Goal: Transaction & Acquisition: Purchase product/service

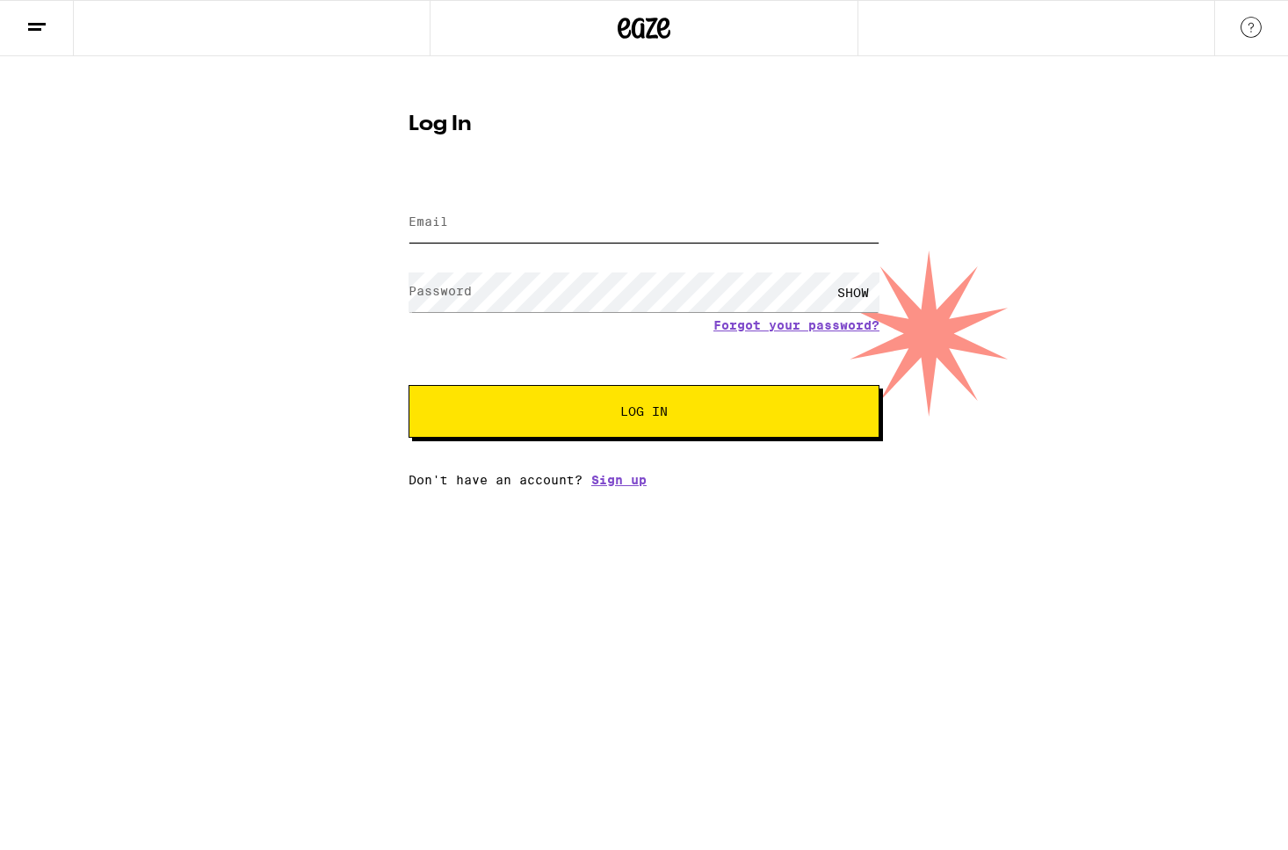
type input "[EMAIL_ADDRESS][DOMAIN_NAME]"
click at [856, 291] on div "SHOW" at bounding box center [853, 292] width 53 height 40
click at [663, 417] on span "Log In" at bounding box center [644, 411] width 47 height 12
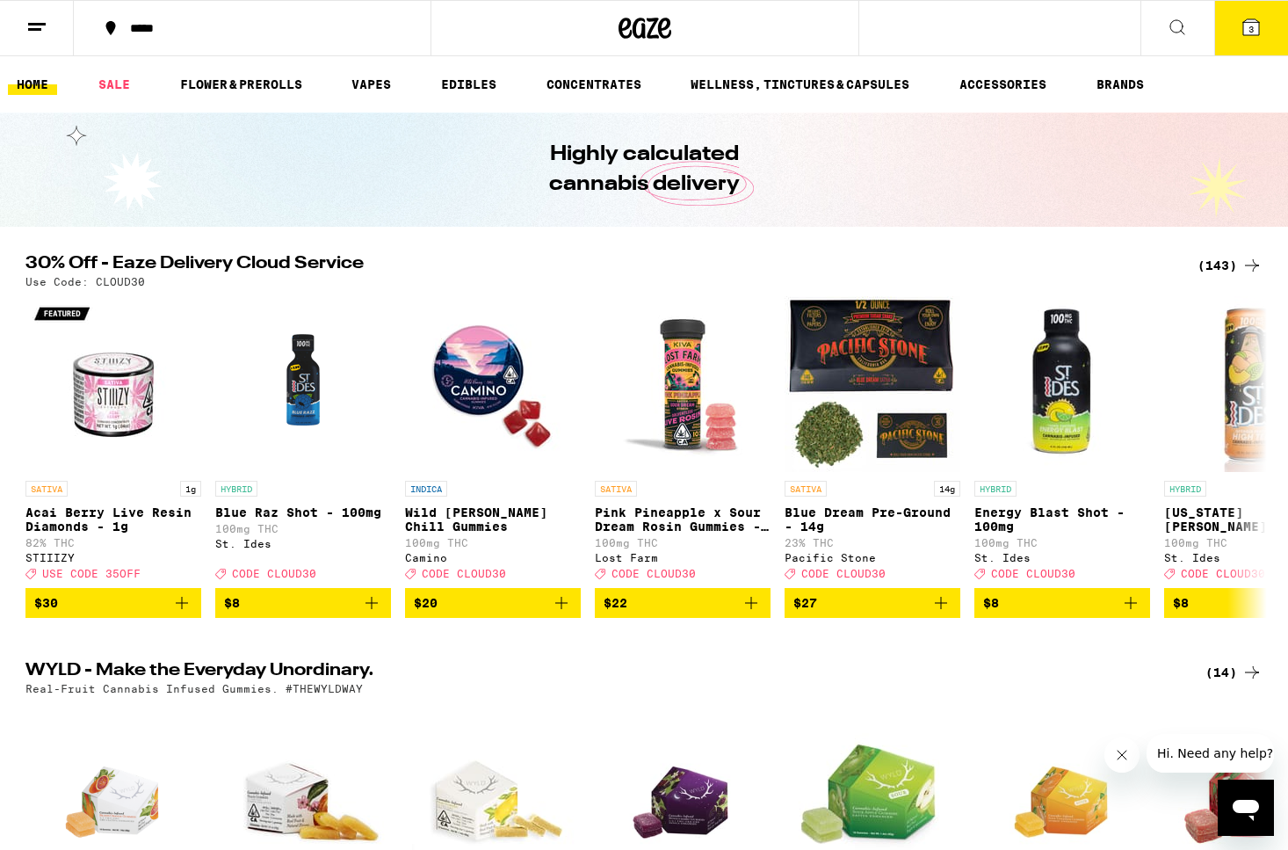
click at [35, 24] on line at bounding box center [37, 24] width 18 height 0
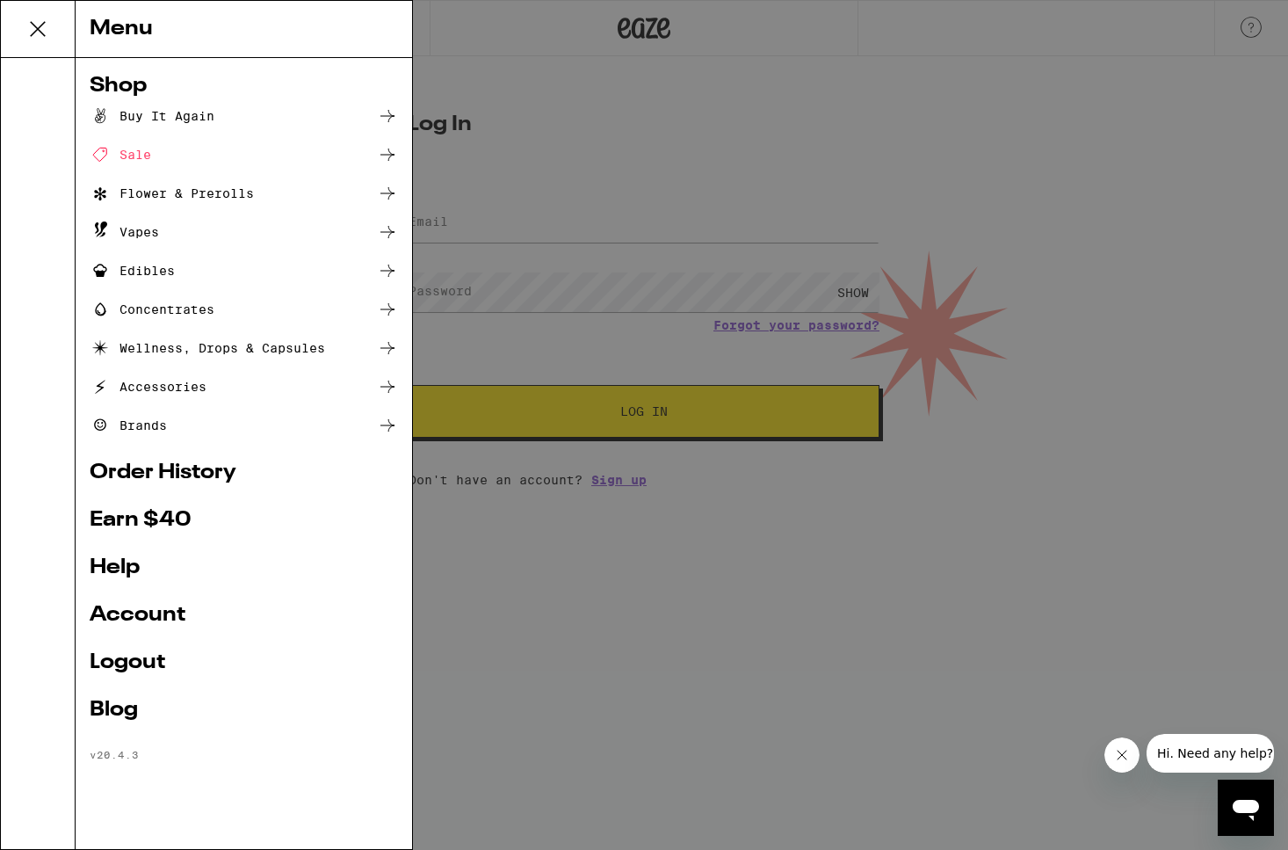
click at [751, 157] on div "Menu Shop Buy It Again Sale Flower & Prerolls Vapes Edibles Concentrates Wellne…" at bounding box center [644, 425] width 1288 height 850
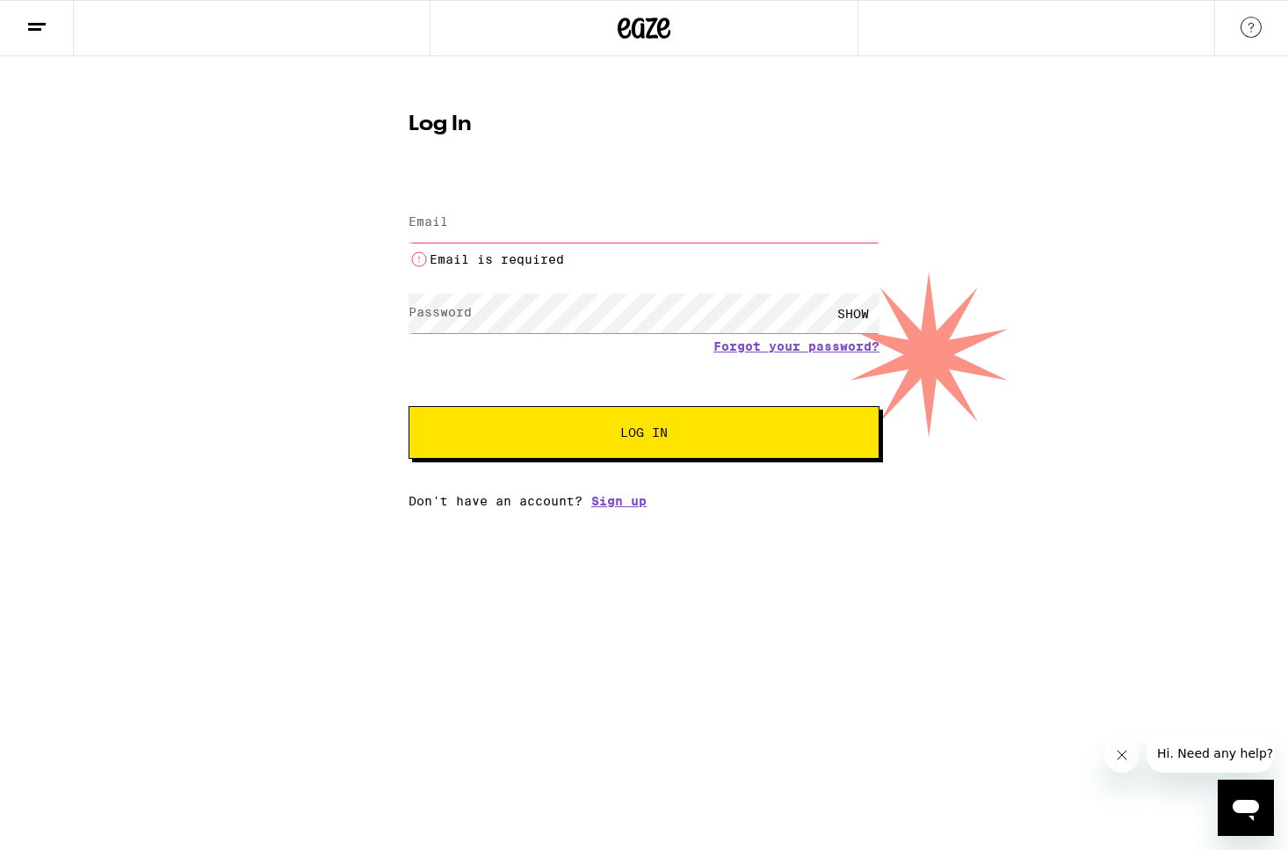
click at [469, 229] on input "Email" at bounding box center [644, 223] width 471 height 40
type input "[EMAIL_ADDRESS][DOMAIN_NAME]"
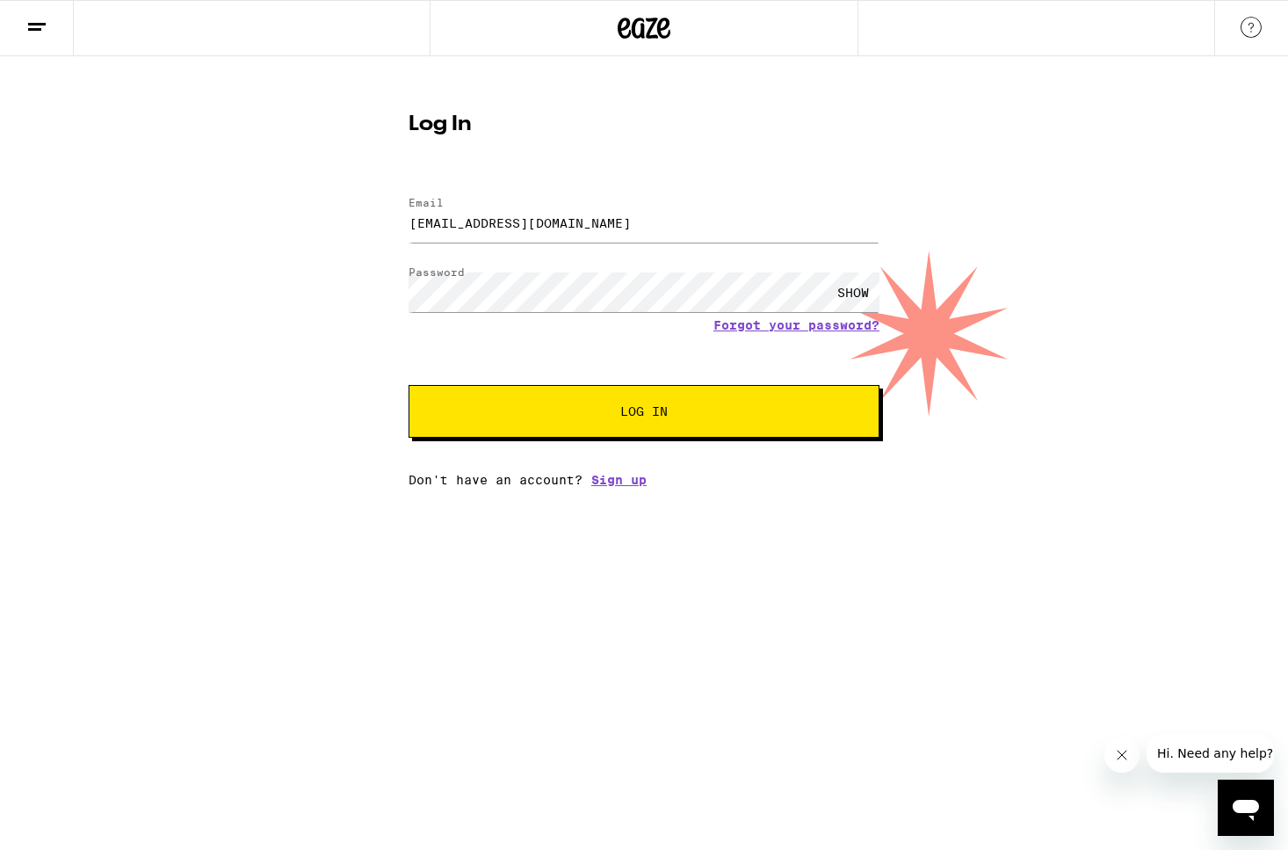
click at [860, 292] on div "SHOW" at bounding box center [853, 292] width 53 height 40
click at [670, 417] on span "Log In" at bounding box center [644, 411] width 329 height 12
